Goal: Information Seeking & Learning: Learn about a topic

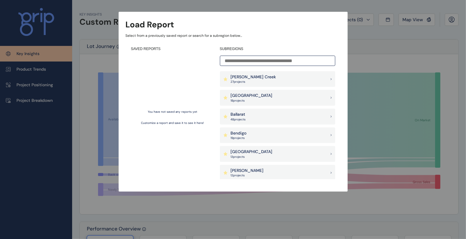
click at [245, 116] on p "Ballarat" at bounding box center [238, 115] width 15 height 6
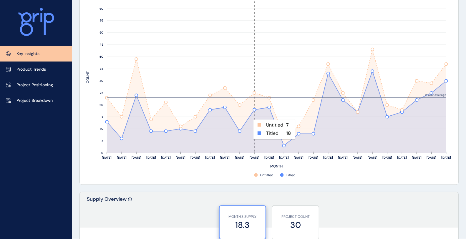
scroll to position [189, 0]
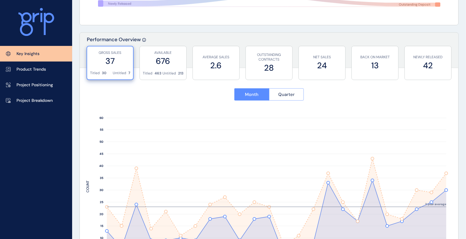
click at [284, 93] on span "Quarter" at bounding box center [286, 95] width 16 height 6
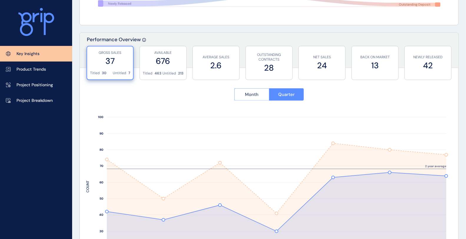
click at [255, 92] on span "Month" at bounding box center [252, 95] width 14 height 6
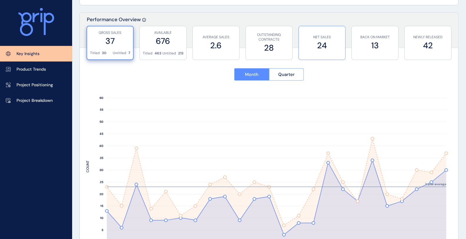
scroll to position [210, 0]
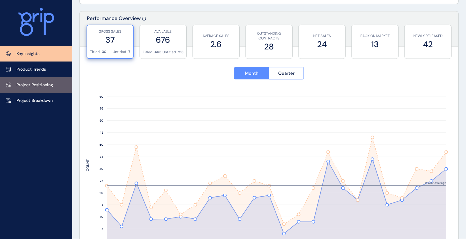
click at [25, 86] on p "Project Positioning" at bounding box center [34, 85] width 36 height 6
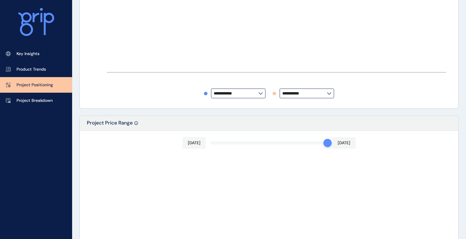
type input "**********"
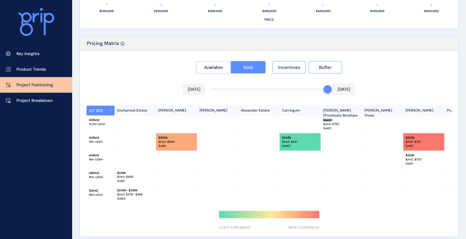
scroll to position [527, 0]
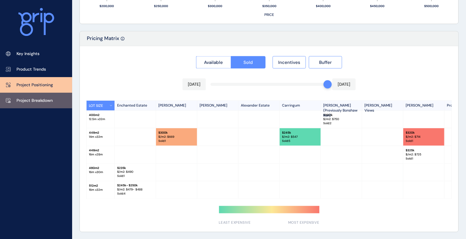
click at [37, 102] on p "Project Breakdown" at bounding box center [34, 101] width 36 height 6
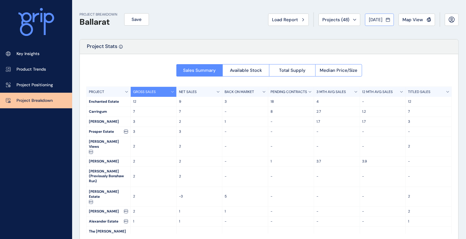
click at [378, 19] on span "[DATE]" at bounding box center [376, 20] width 14 height 6
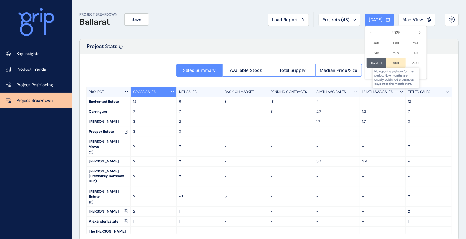
drag, startPoint x: 394, startPoint y: 62, endPoint x: 390, endPoint y: 62, distance: 4.1
click at [390, 62] on div at bounding box center [396, 63] width 20 height 10
click at [161, 118] on div at bounding box center [233, 119] width 466 height 239
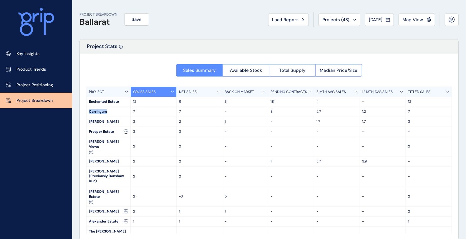
drag, startPoint x: 88, startPoint y: 111, endPoint x: 109, endPoint y: 110, distance: 20.9
click at [109, 110] on div "Carringum" at bounding box center [109, 112] width 44 height 10
drag, startPoint x: 106, startPoint y: 111, endPoint x: 79, endPoint y: 111, distance: 26.8
click at [80, 111] on div "Sales Summary Available Stock Total Supply Median Price/Size PROJECT GROSS SALE…" at bounding box center [269, 147] width 378 height 186
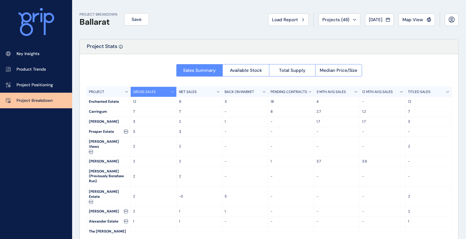
click at [147, 109] on p "7" at bounding box center [153, 111] width 41 height 5
